Goal: Check status: Check status

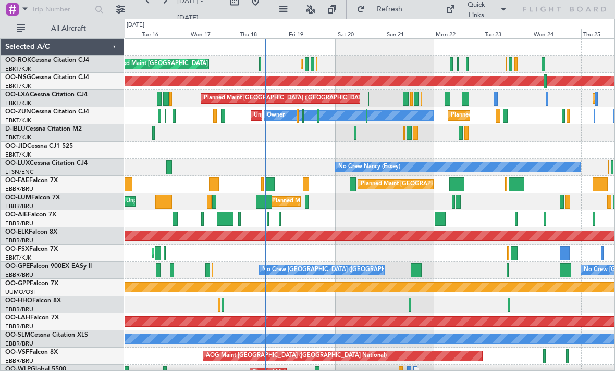
scroll to position [10, 0]
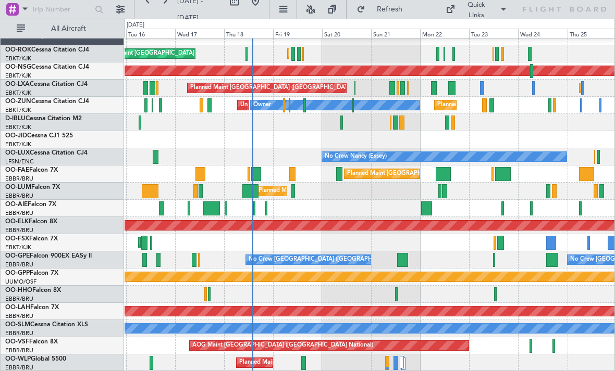
click at [403, 9] on span "Refresh" at bounding box center [389, 9] width 44 height 7
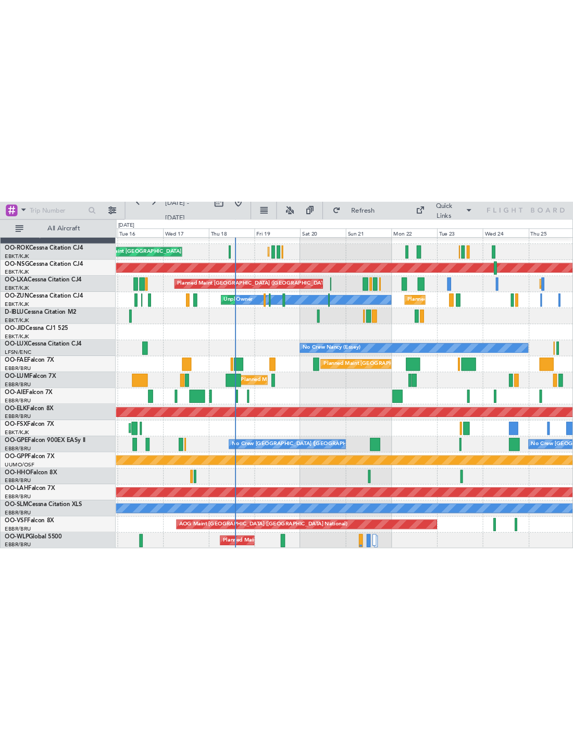
scroll to position [0, 0]
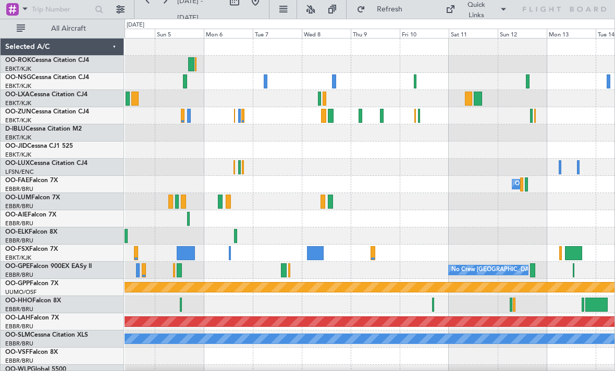
click at [415, 82] on div at bounding box center [415, 81] width 3 height 14
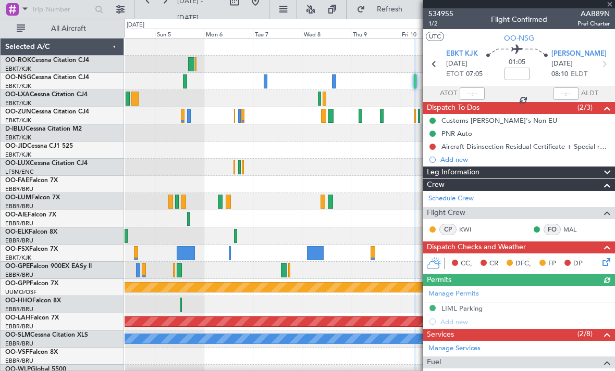
click at [609, 5] on div at bounding box center [519, 4] width 192 height 8
click at [610, 7] on span at bounding box center [609, 4] width 10 height 9
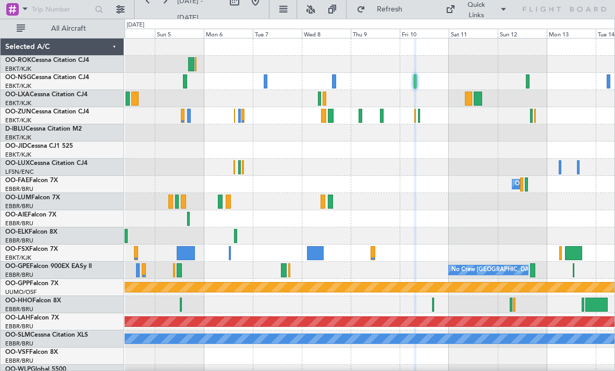
type input "0"
click at [381, 117] on div at bounding box center [382, 116] width 4 height 14
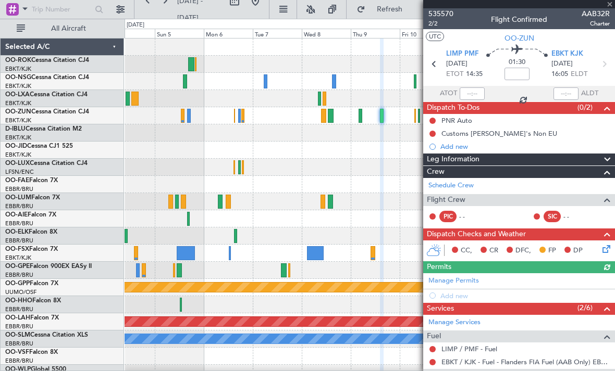
click at [608, 7] on div at bounding box center [519, 4] width 192 height 8
click at [608, 6] on span at bounding box center [609, 4] width 10 height 9
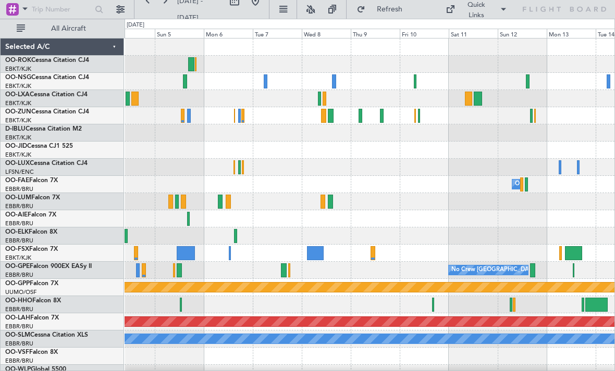
click at [330, 117] on div at bounding box center [331, 116] width 6 height 14
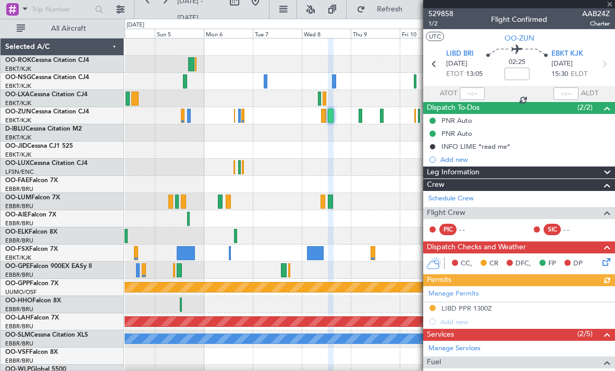
click at [610, 7] on div at bounding box center [519, 4] width 192 height 8
click at [606, 8] on span at bounding box center [609, 4] width 10 height 9
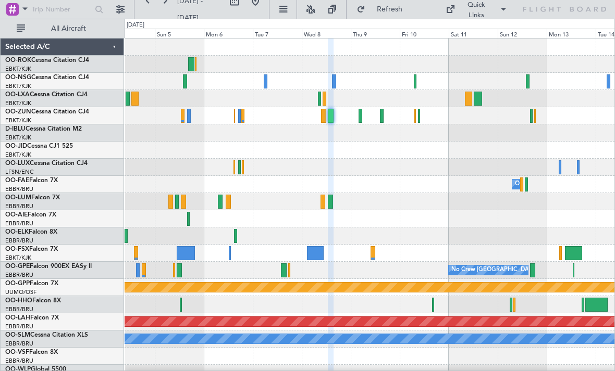
type input "0"
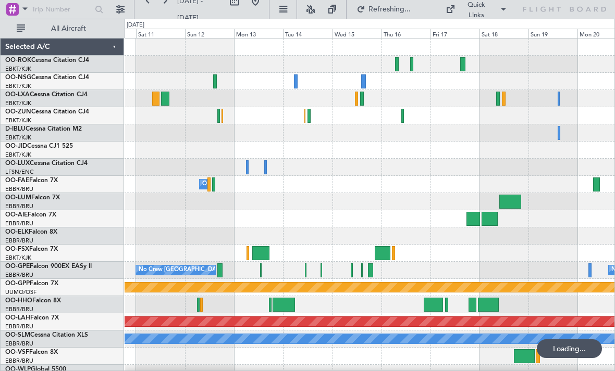
click at [403, 120] on div at bounding box center [402, 116] width 3 height 14
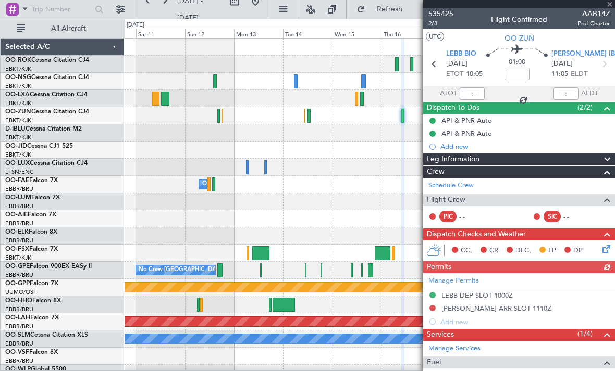
click at [609, 7] on div at bounding box center [519, 4] width 192 height 8
